Goal: Transaction & Acquisition: Purchase product/service

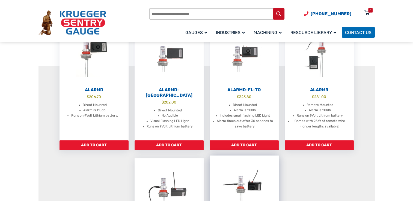
scroll to position [175, 0]
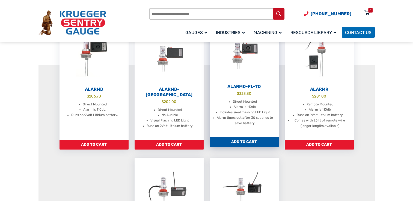
click at [249, 89] on link "AlarmD-FL-TO $ 323.80 Direct Mounted Alarm is 110db Includes small flashing LED…" at bounding box center [244, 80] width 69 height 115
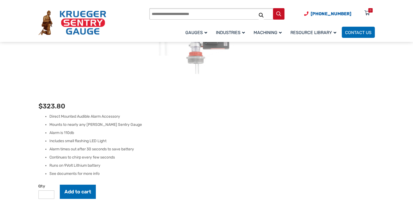
scroll to position [87, 0]
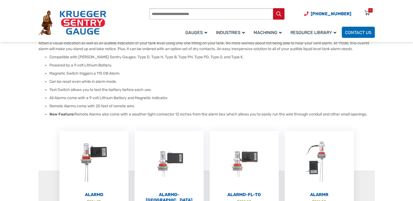
scroll to position [65, 0]
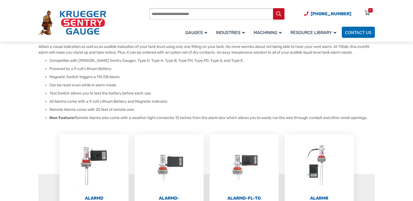
click at [175, 15] on input "Products search" at bounding box center [216, 13] width 135 height 11
type input "******"
click at [273, 8] on button "Search" at bounding box center [278, 13] width 11 height 11
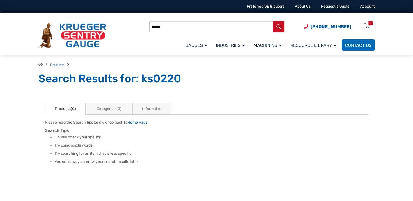
click at [169, 16] on div "Products search ****** (920) 434-8860 Menu 0 Menu Account Gauges Liquid Level G…" at bounding box center [206, 34] width 349 height 43
click at [171, 22] on input "******" at bounding box center [216, 26] width 135 height 11
type input "****"
click at [273, 21] on button "Search" at bounding box center [278, 26] width 11 height 11
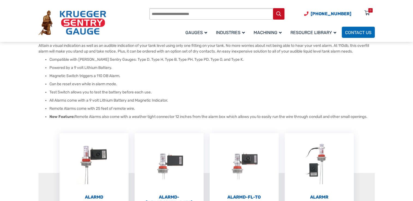
scroll to position [65, 0]
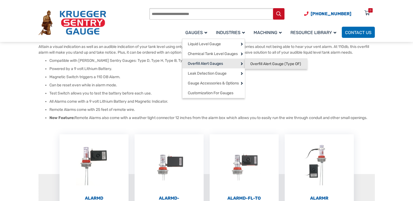
click at [255, 62] on span "Overfill Alert Gauge (Type OF)" at bounding box center [275, 64] width 51 height 5
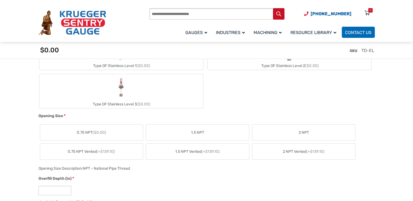
scroll to position [295, 0]
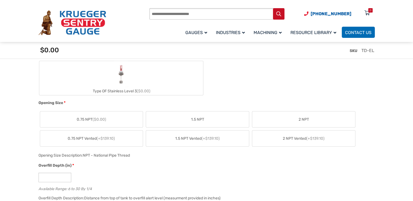
click at [304, 119] on span "2 NPT" at bounding box center [303, 120] width 10 height 6
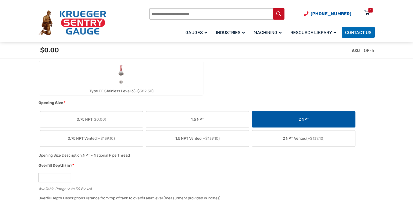
click at [304, 119] on span "2 NPT" at bounding box center [303, 120] width 10 height 6
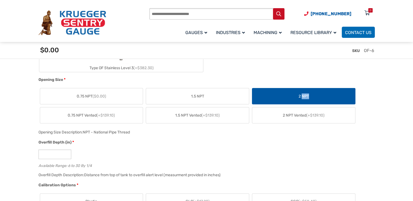
scroll to position [327, 0]
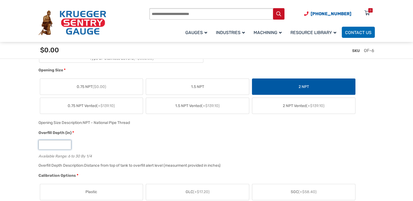
drag, startPoint x: 51, startPoint y: 146, endPoint x: 33, endPoint y: 147, distance: 17.8
type input "**"
click at [111, 159] on div "Overfill Depth (in) * ** Available Range: 6 to 30 By 1/4" at bounding box center [205, 146] width 336 height 32
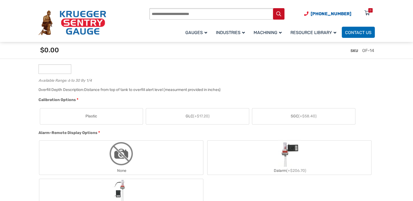
scroll to position [404, 0]
click at [118, 117] on label "Plastic" at bounding box center [91, 116] width 103 height 16
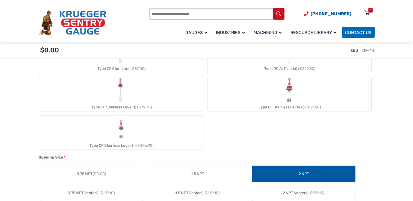
scroll to position [229, 0]
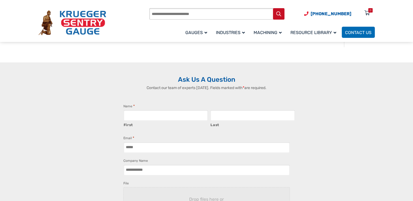
scroll to position [480, 0]
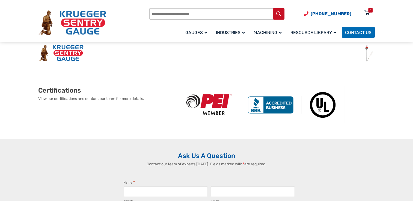
scroll to position [229, 0]
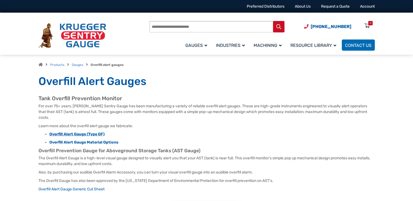
click at [77, 132] on strong "Overfill Alert Gauge (Type OF)" at bounding box center [76, 134] width 55 height 5
click at [78, 132] on strong "Overfill Alert Gauge (Type OF)" at bounding box center [76, 134] width 55 height 5
click at [84, 132] on strong "Overfill Alert Gauge (Type OF)" at bounding box center [76, 134] width 55 height 5
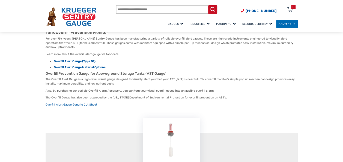
scroll to position [44, 0]
click at [142, 90] on section "Overfill Gauge Type OF Configurator $ 0.00 The Overfill Alert Gauge is a high l…" at bounding box center [172, 150] width 252 height 151
drag, startPoint x: 142, startPoint y: 90, endPoint x: 146, endPoint y: 90, distance: 3.9
click at [146, 90] on section "Overfill Gauge Type OF Configurator $ 0.00 The Overfill Alert Gauge is a high l…" at bounding box center [172, 150] width 252 height 151
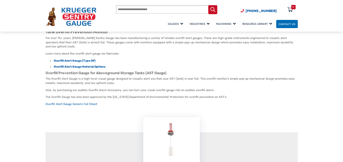
click at [146, 90] on section "Overfill Gauge Type OF Configurator $ 0.00 The Overfill Alert Gauge is a high l…" at bounding box center [172, 150] width 252 height 151
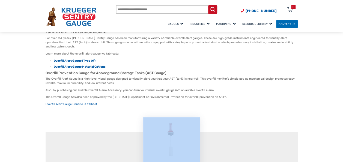
click at [146, 90] on section "Overfill Gauge Type OF Configurator $ 0.00 The Overfill Alert Gauge is a high l…" at bounding box center [172, 150] width 252 height 151
